Goal: Find specific page/section: Find specific page/section

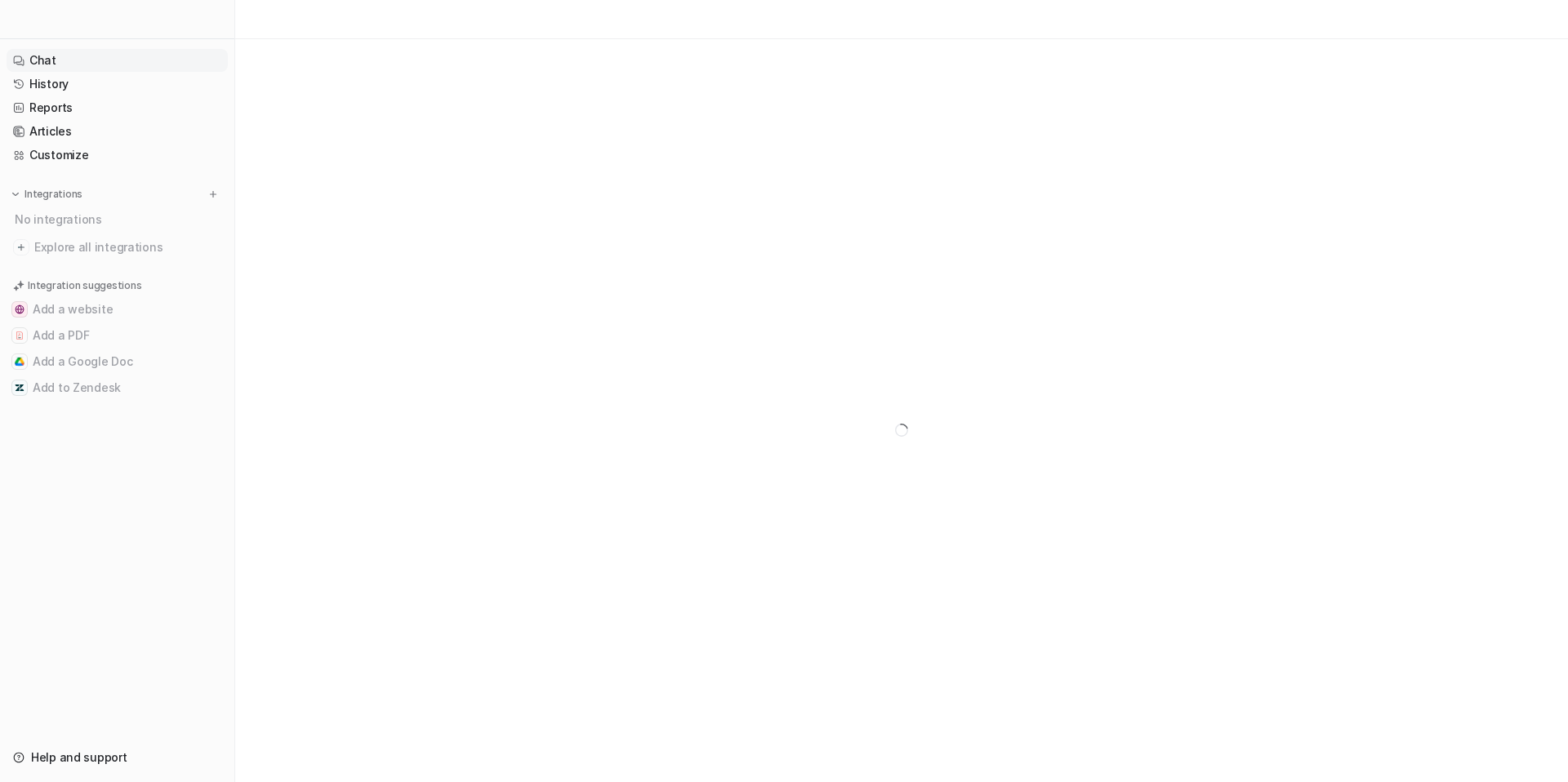
click at [51, 59] on link "Chat" at bounding box center [118, 61] width 221 height 22
click at [206, 196] on button at bounding box center [213, 194] width 16 height 16
click at [50, 80] on link "History" at bounding box center [118, 84] width 221 height 22
click at [1251, 427] on div at bounding box center [901, 430] width 1333 height 782
click at [92, 755] on link "Help and support" at bounding box center [118, 758] width 221 height 22
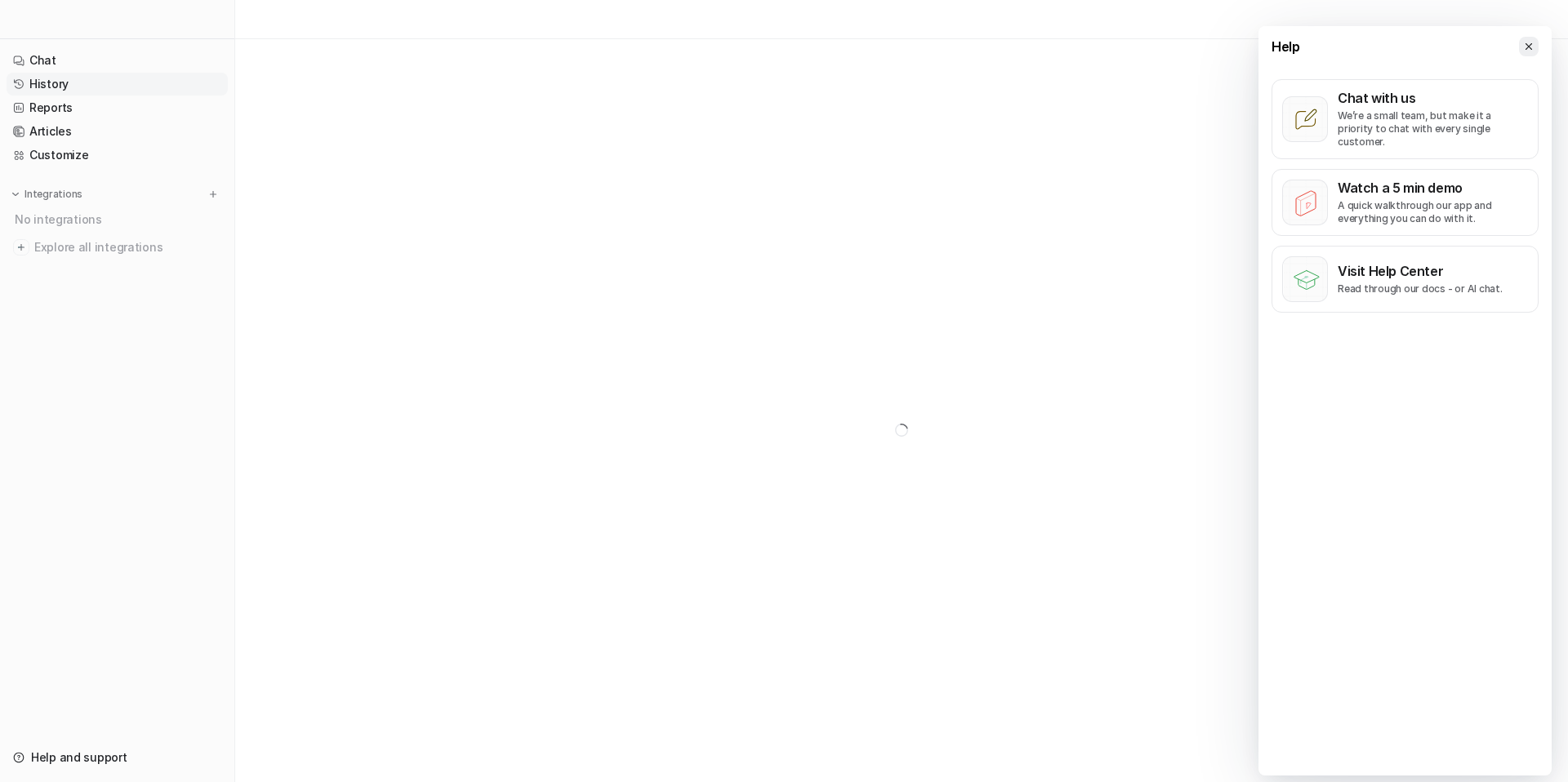
click at [1525, 47] on icon at bounding box center [1528, 46] width 11 height 11
